Goal: Check status: Check status

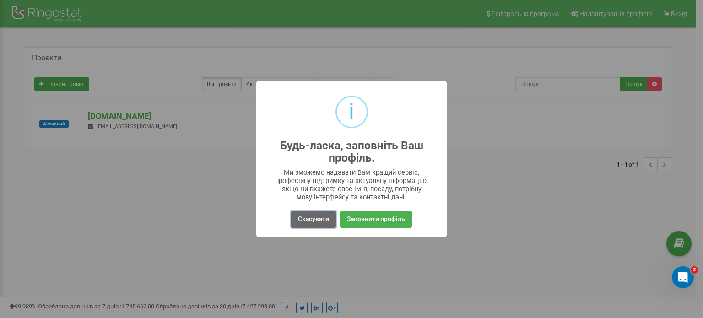
click at [317, 220] on button "Скасувати" at bounding box center [313, 219] width 45 height 17
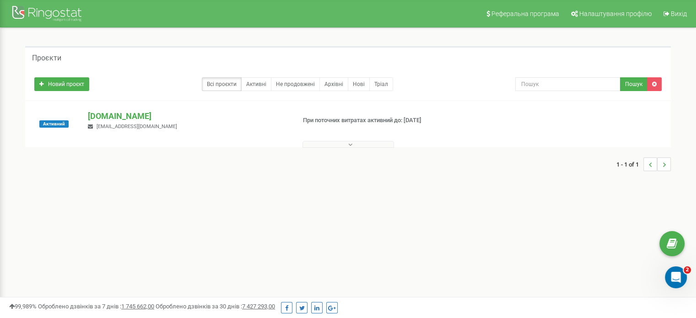
click at [314, 145] on button at bounding box center [347, 144] width 91 height 7
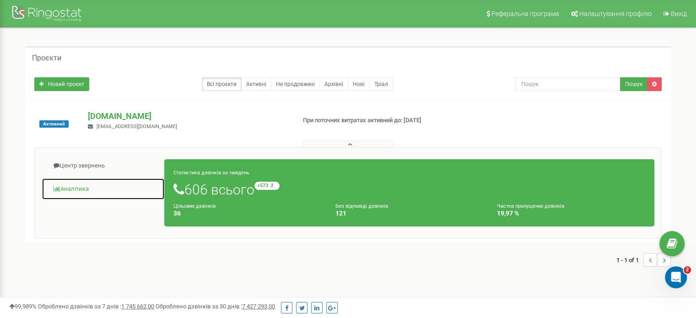
click at [75, 185] on link "Аналiтика" at bounding box center [103, 189] width 123 height 22
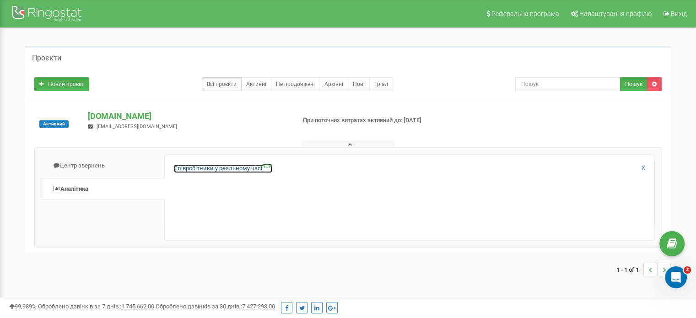
click at [231, 170] on link "Співробітники у реальному часі NEW" at bounding box center [223, 168] width 98 height 9
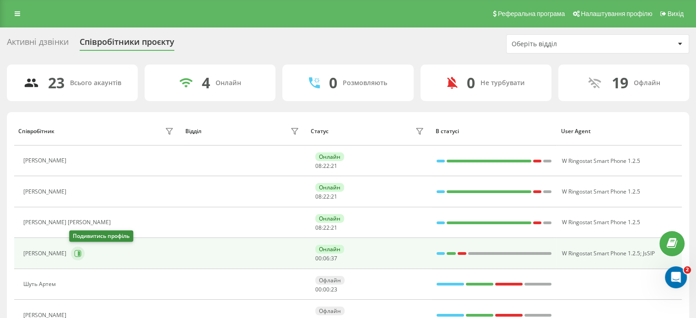
click at [78, 252] on icon at bounding box center [79, 253] width 2 height 5
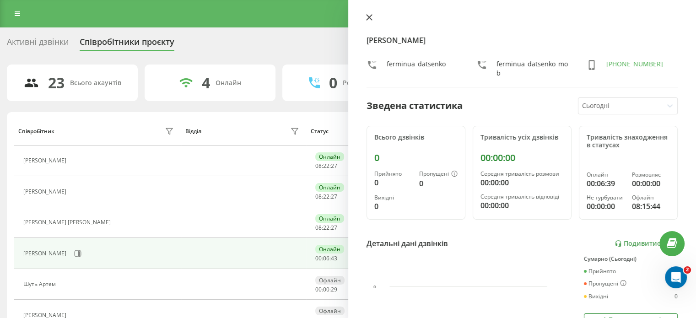
click at [369, 20] on icon at bounding box center [369, 17] width 6 height 6
